Goal: Task Accomplishment & Management: Use online tool/utility

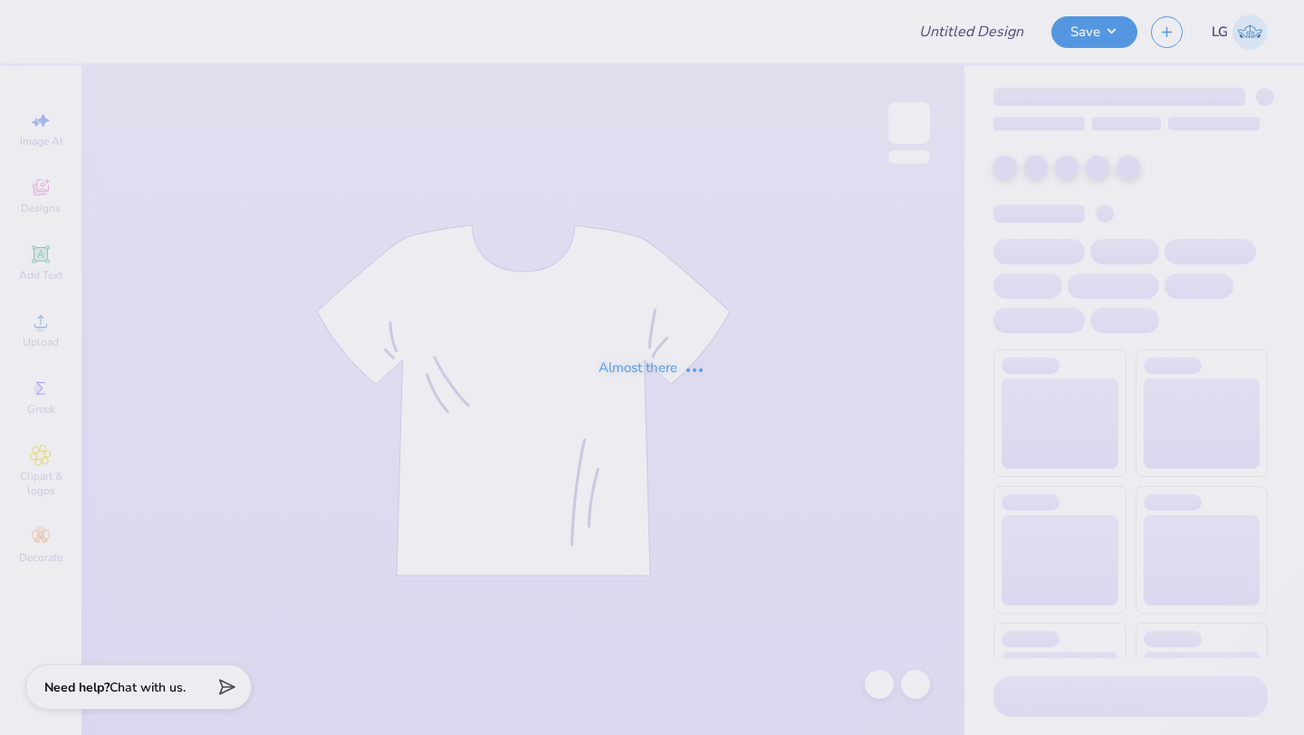
type input "FREE"
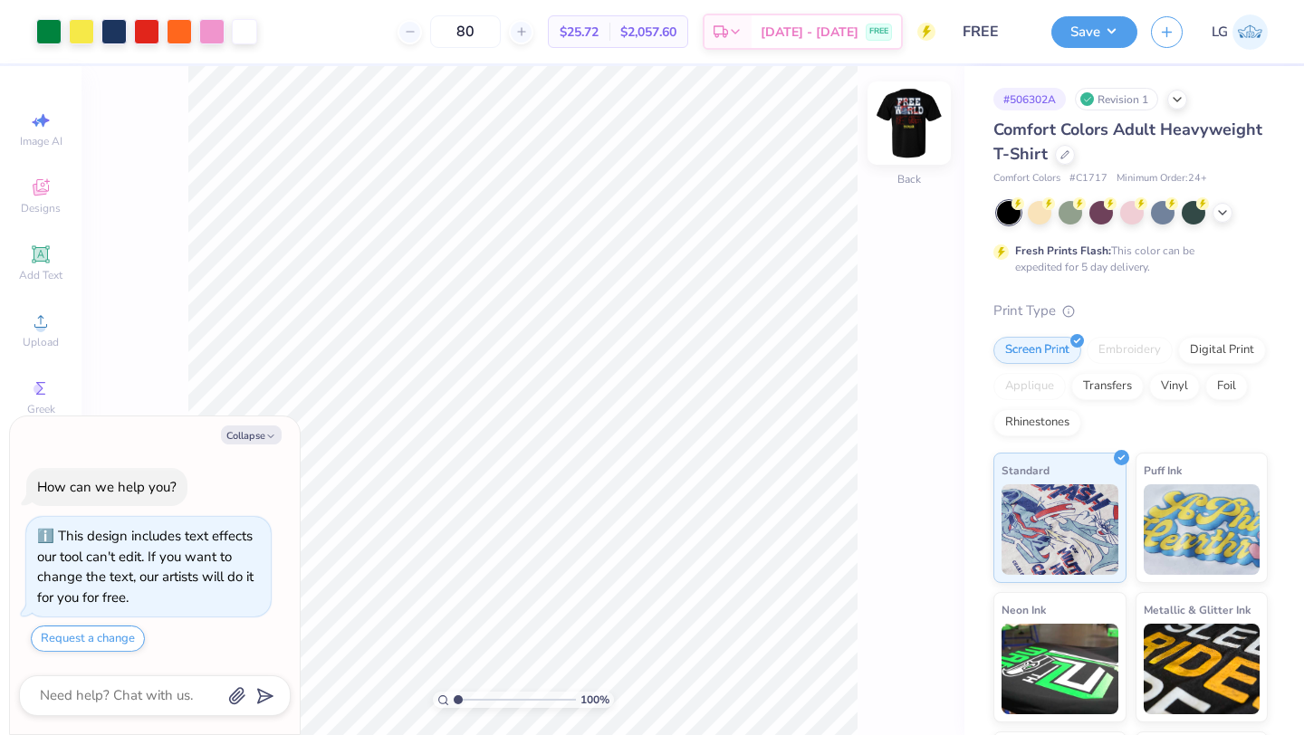
click at [911, 127] on img at bounding box center [909, 123] width 72 height 72
click at [909, 110] on img at bounding box center [909, 123] width 72 height 72
click at [920, 127] on img at bounding box center [909, 123] width 72 height 72
click at [905, 132] on img at bounding box center [909, 123] width 72 height 72
click at [214, 33] on div at bounding box center [211, 29] width 25 height 25
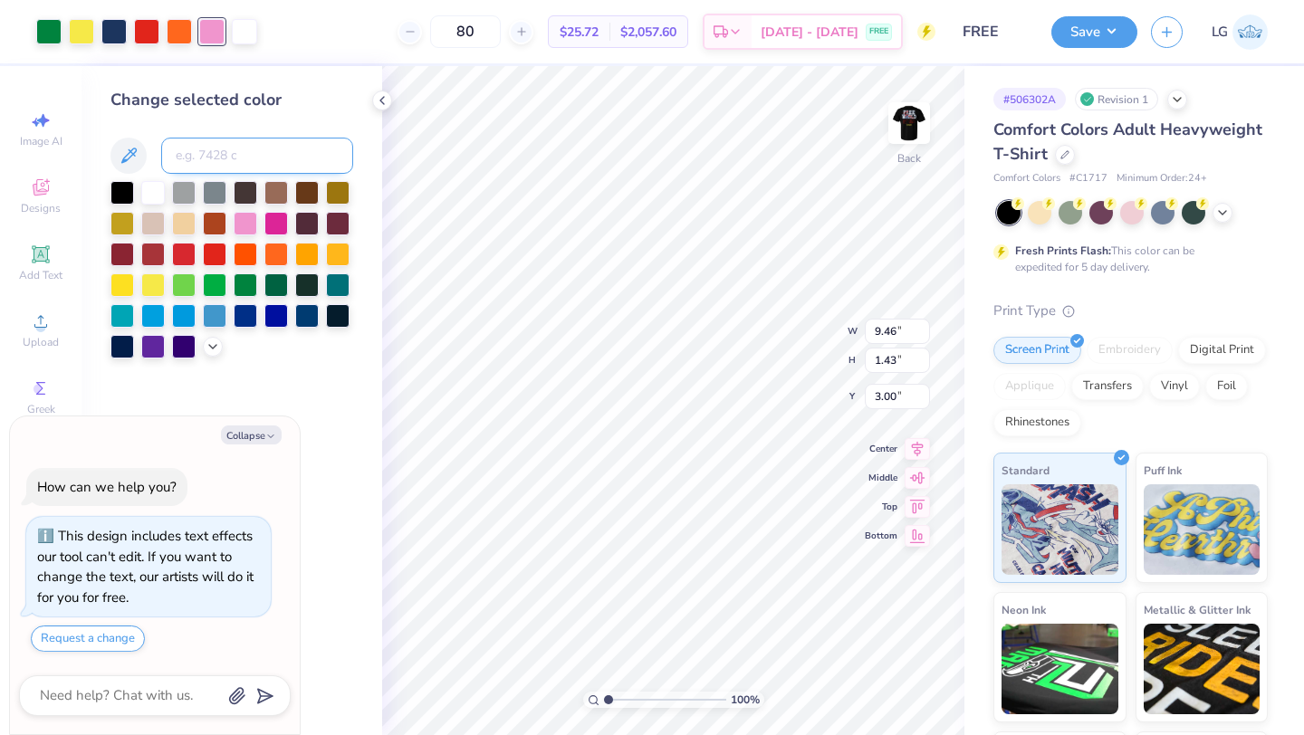
click at [232, 158] on input at bounding box center [257, 156] width 192 height 36
click at [151, 282] on div at bounding box center [153, 284] width 24 height 24
click at [47, 32] on div at bounding box center [48, 29] width 25 height 25
click at [210, 253] on div at bounding box center [215, 253] width 24 height 24
click at [149, 33] on div at bounding box center [146, 29] width 25 height 25
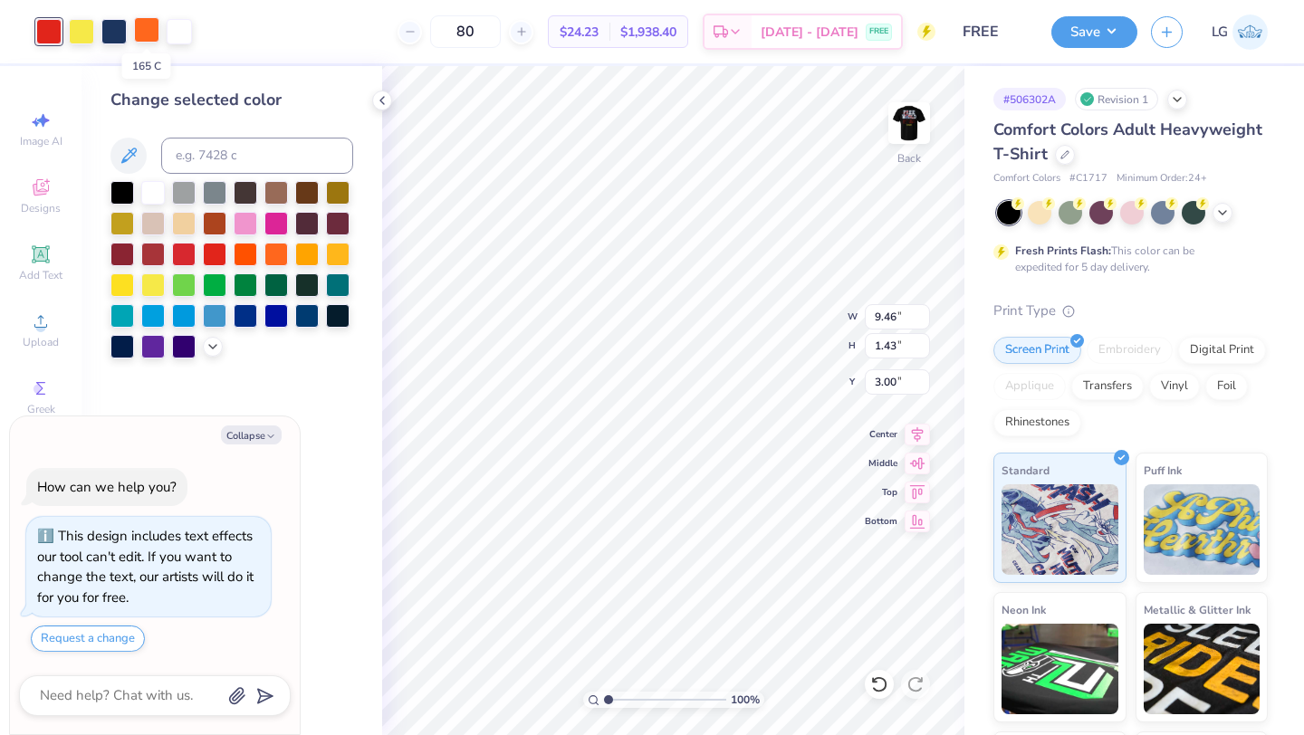
type textarea "x"
click at [232, 163] on input at bounding box center [257, 156] width 192 height 36
type input "534"
type textarea "x"
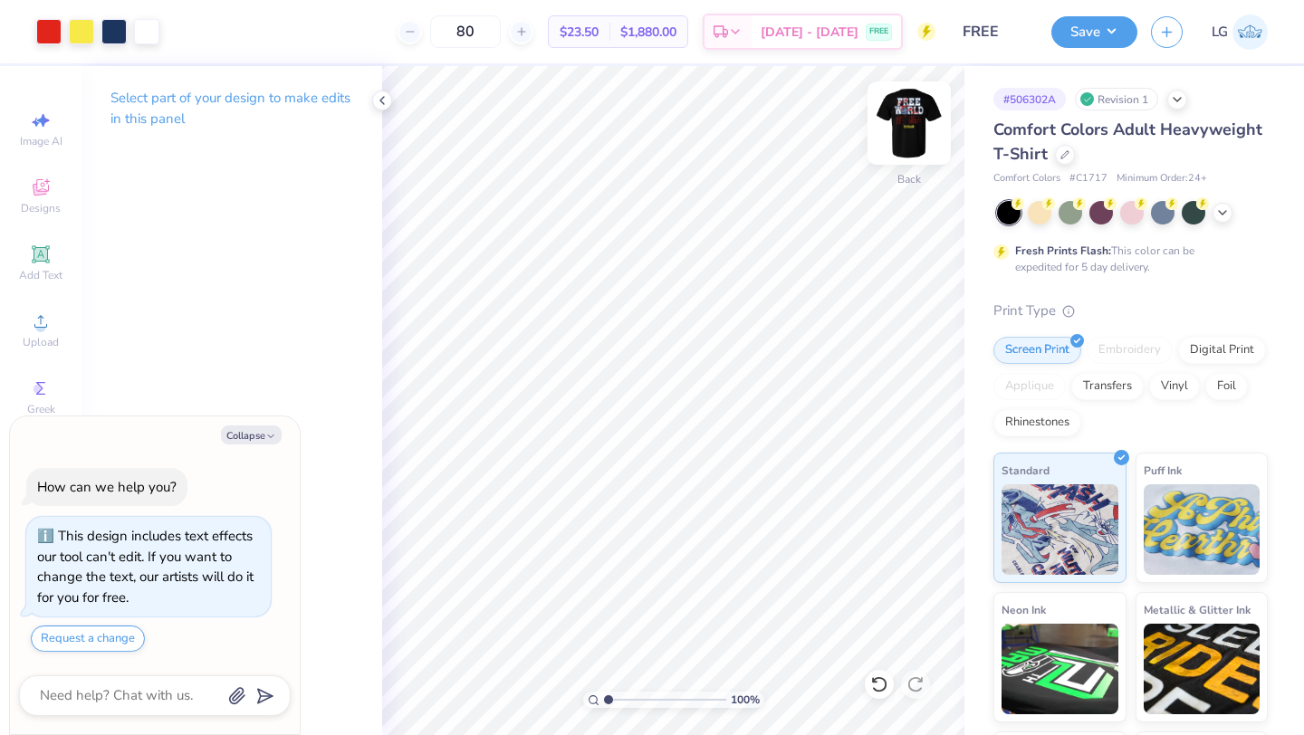
click at [911, 110] on img at bounding box center [909, 123] width 72 height 72
click at [908, 130] on img at bounding box center [909, 123] width 72 height 72
click at [178, 64] on div "Art colors 80 $23.50 Per Item $1,880.00 Total Est. Delivery [DATE] - [DATE] FRE…" at bounding box center [652, 367] width 1304 height 735
click at [156, 29] on div at bounding box center [146, 29] width 25 height 25
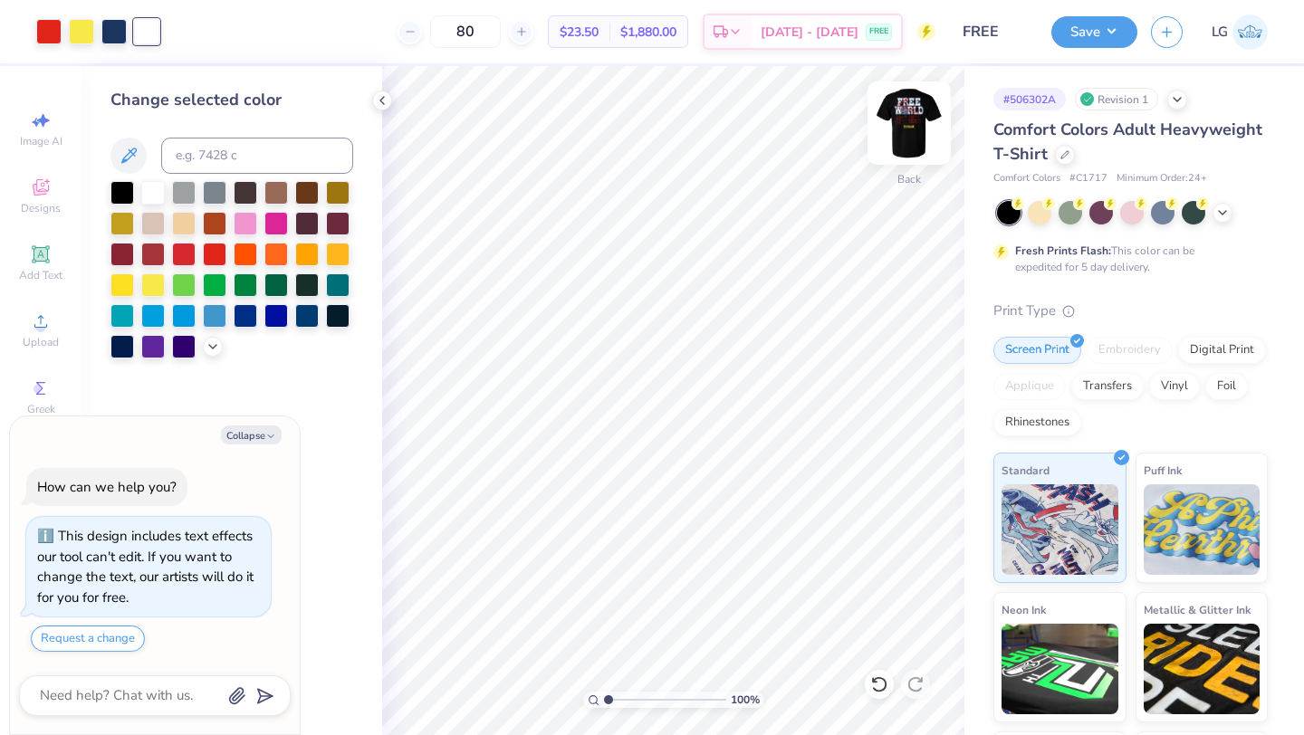
click at [898, 126] on img at bounding box center [909, 123] width 72 height 72
click at [916, 128] on img at bounding box center [909, 123] width 72 height 72
type textarea "x"
